Goal: Task Accomplishment & Management: Manage account settings

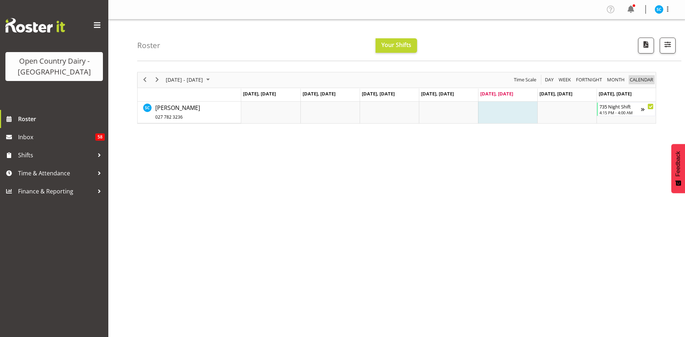
click at [638, 81] on span "calendar" at bounding box center [641, 79] width 25 height 9
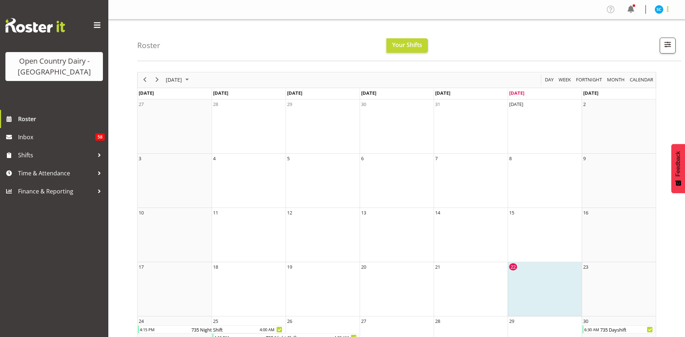
click at [669, 12] on span at bounding box center [668, 9] width 9 height 9
click at [634, 29] on link "Profile" at bounding box center [637, 24] width 69 height 13
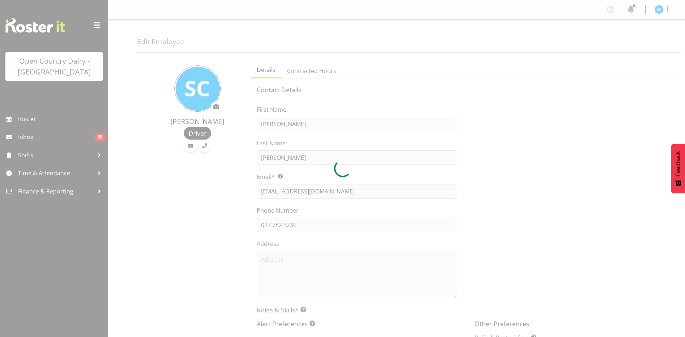
select select "TimelineWeek"
click at [326, 69] on div at bounding box center [342, 168] width 685 height 337
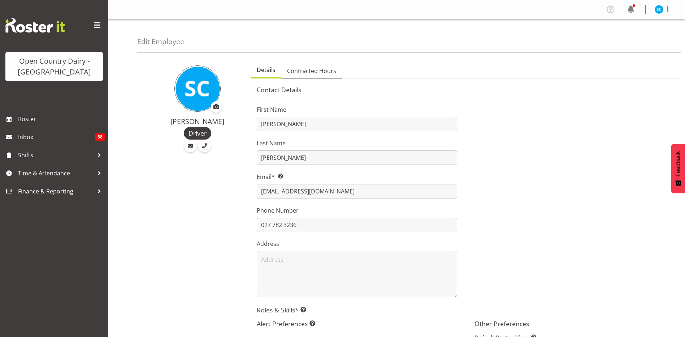
click at [312, 72] on span "Contracted Hours" at bounding box center [311, 70] width 49 height 9
